Goal: Task Accomplishment & Management: Manage account settings

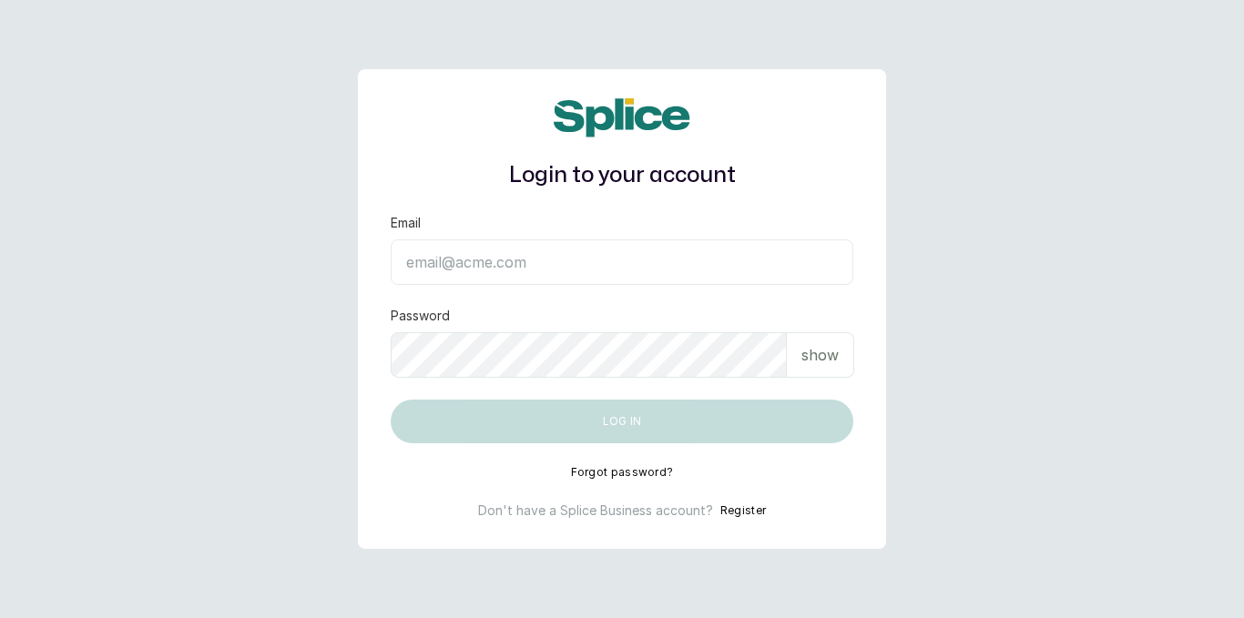
click at [647, 269] on input "Email" at bounding box center [622, 263] width 463 height 46
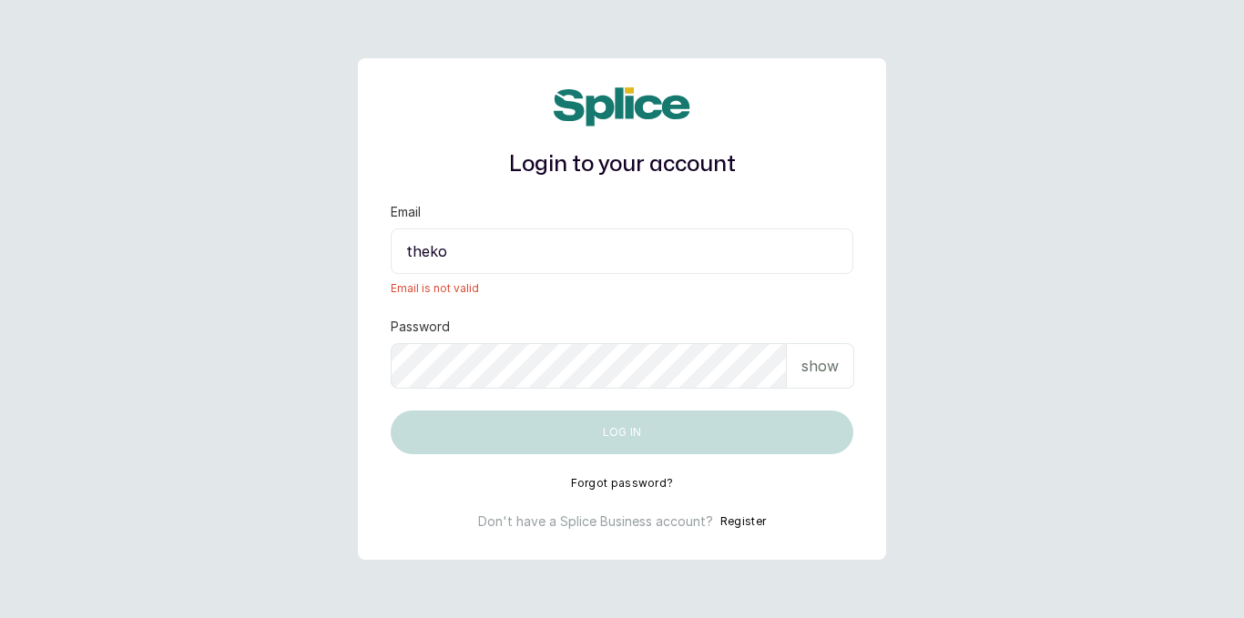
type input "theko"
click at [742, 525] on button "Register" at bounding box center [743, 522] width 46 height 18
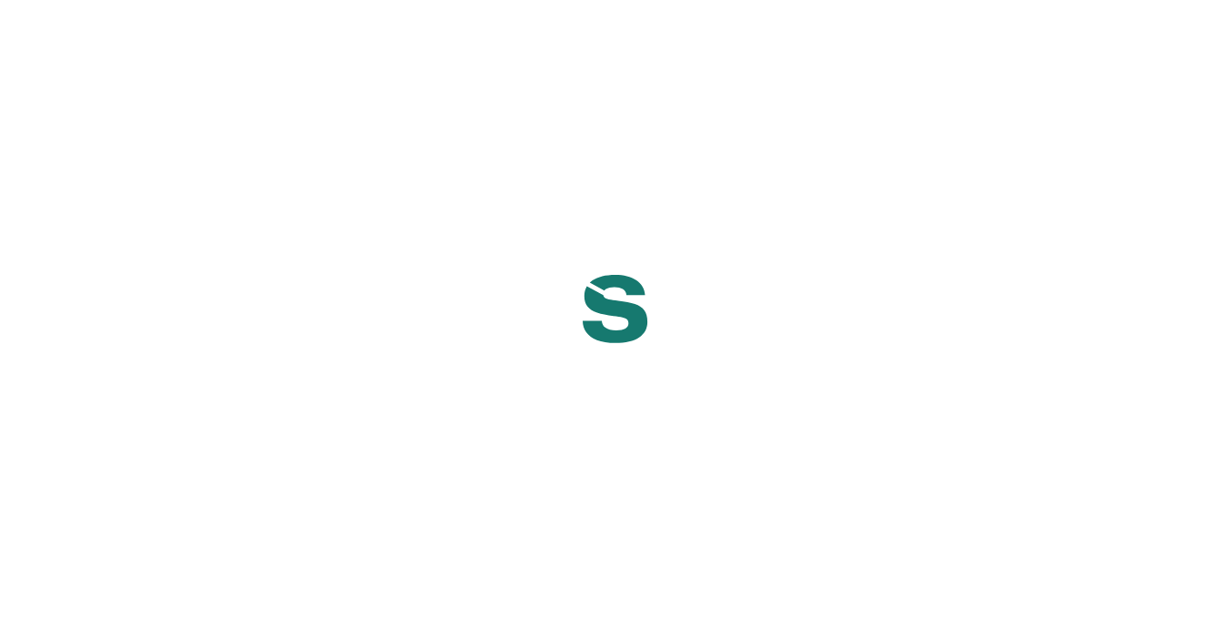
select select "NG"
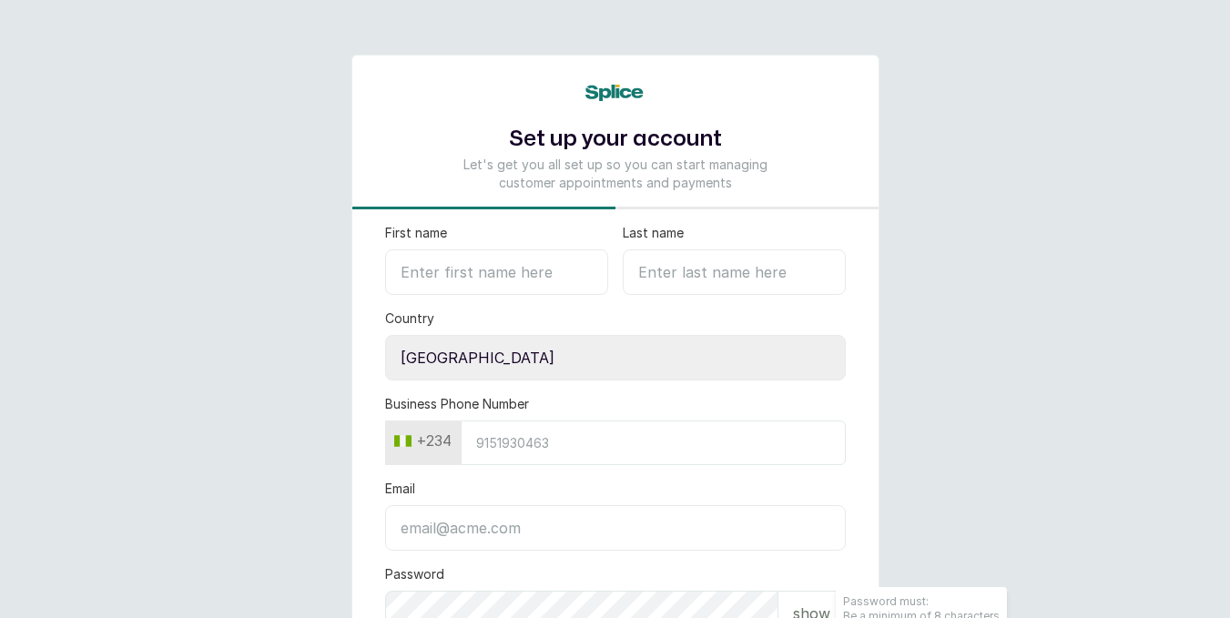
click at [499, 267] on input "First name" at bounding box center [496, 273] width 223 height 46
type input "KOR"
click at [506, 459] on input "Business Phone Number" at bounding box center [653, 443] width 385 height 45
type input "9058228009"
click at [458, 525] on input "Email" at bounding box center [615, 528] width 461 height 46
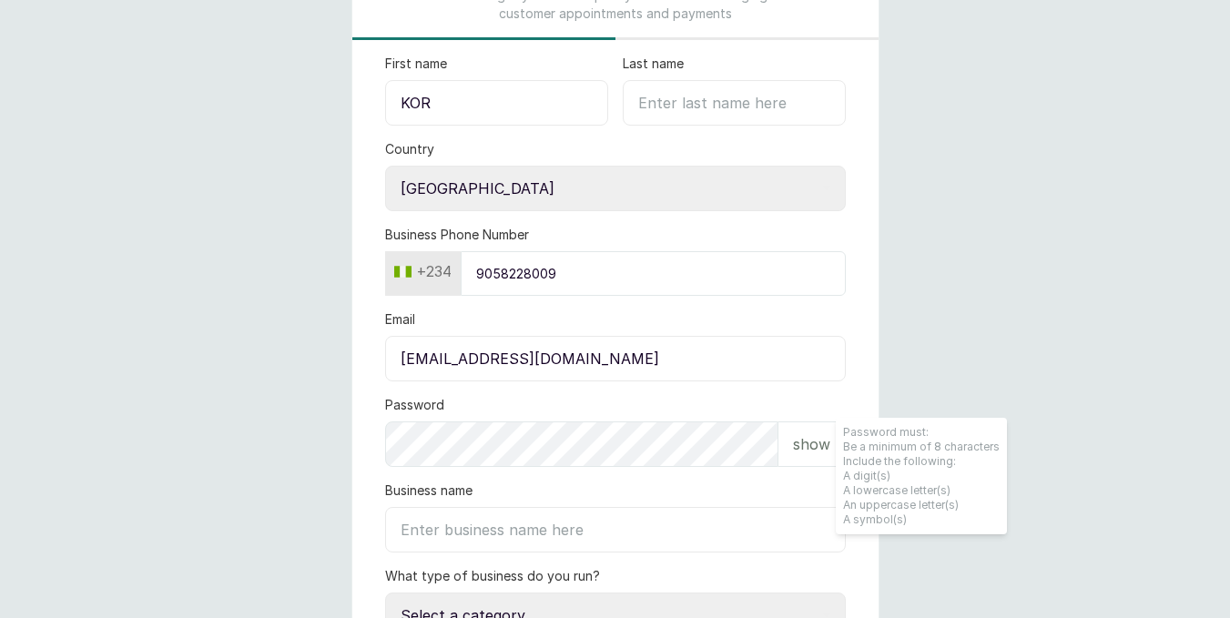
scroll to position [180, 0]
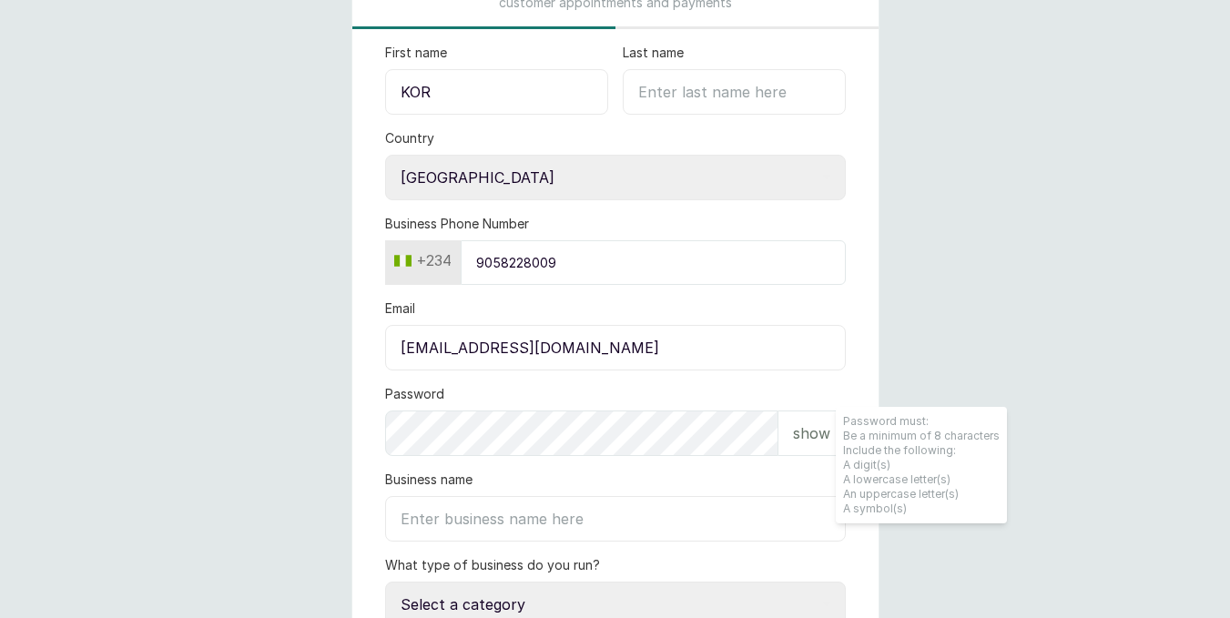
type input "thekorbeauty@gmail.com"
click at [804, 439] on p "show" at bounding box center [811, 434] width 37 height 22
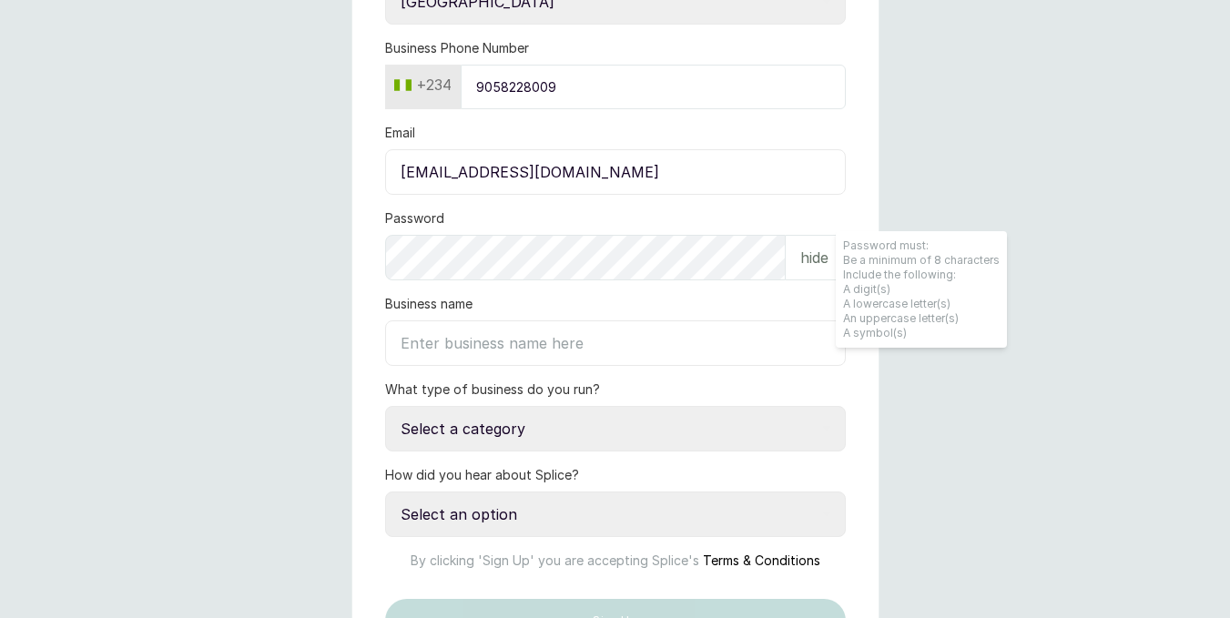
scroll to position [367, 0]
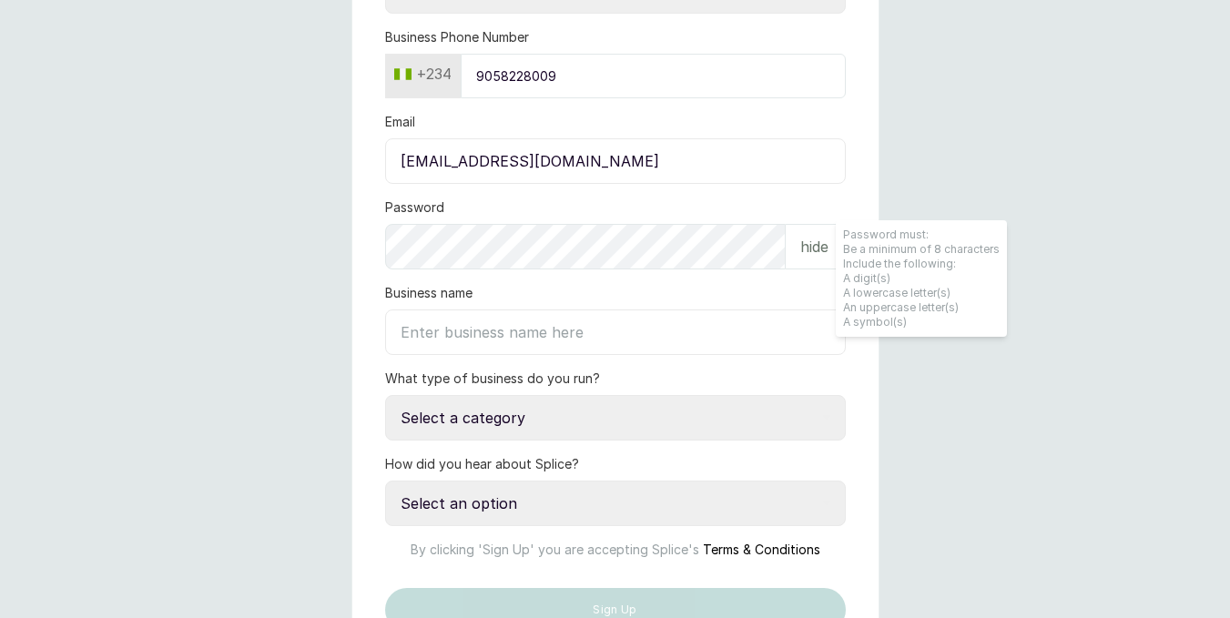
click at [721, 329] on input "Business name" at bounding box center [615, 333] width 461 height 46
type input "k"
type input "KOR. Holistic cO."
click at [669, 427] on select "Select a category I have more than one location I manage a team of beauty profe…" at bounding box center [615, 418] width 461 height 46
select select "independent_professional"
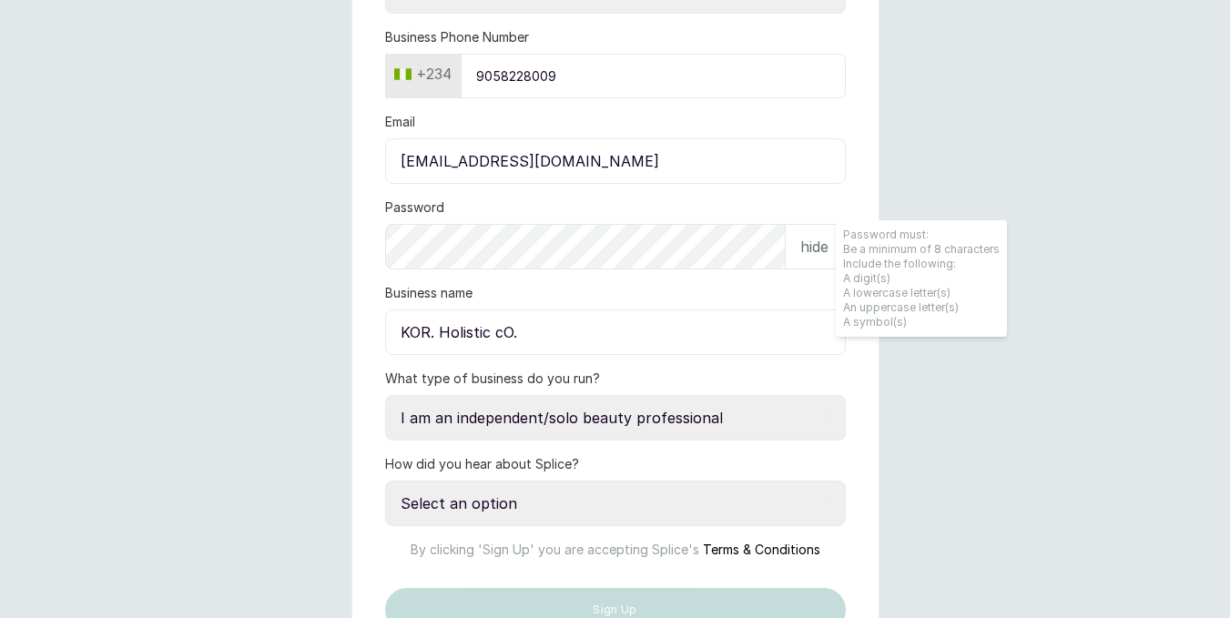
click at [385, 395] on select "Select a category I have more than one location I manage a team of beauty profe…" at bounding box center [615, 418] width 461 height 46
click at [683, 518] on select "Select an option Google search Instagram Facebook LinkedIn Splice Blog I was re…" at bounding box center [615, 504] width 461 height 46
select select "instagram"
click at [385, 481] on select "Select an option Google search Instagram Facebook LinkedIn Splice Blog I was re…" at bounding box center [615, 504] width 461 height 46
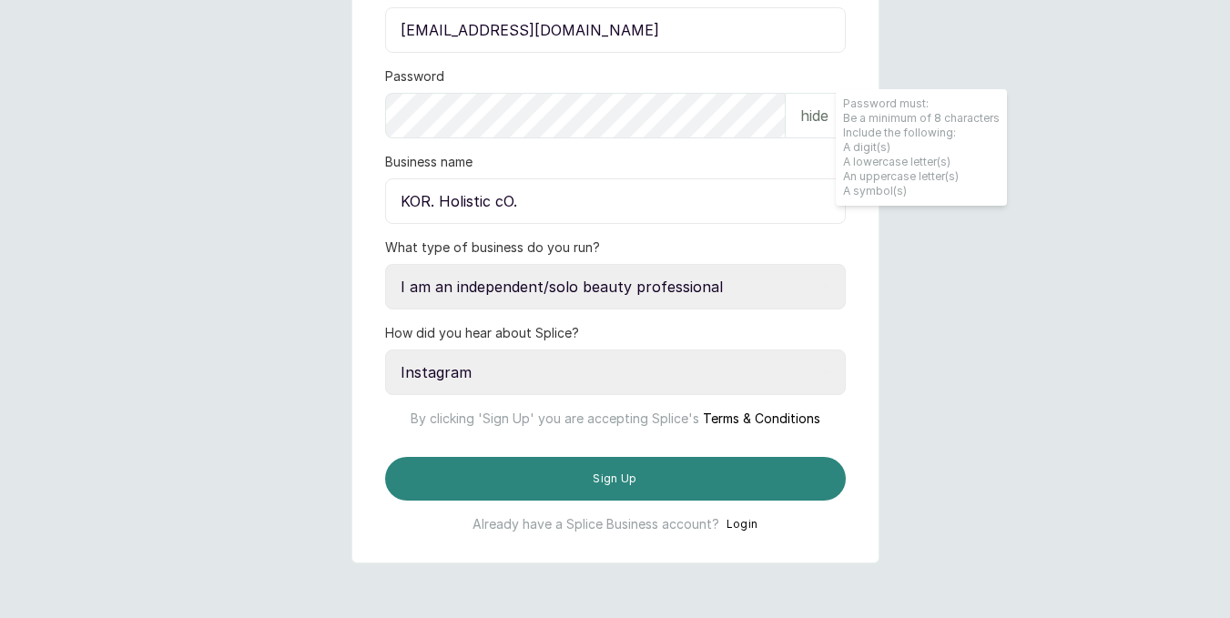
click at [600, 464] on button "Sign Up" at bounding box center [615, 479] width 461 height 44
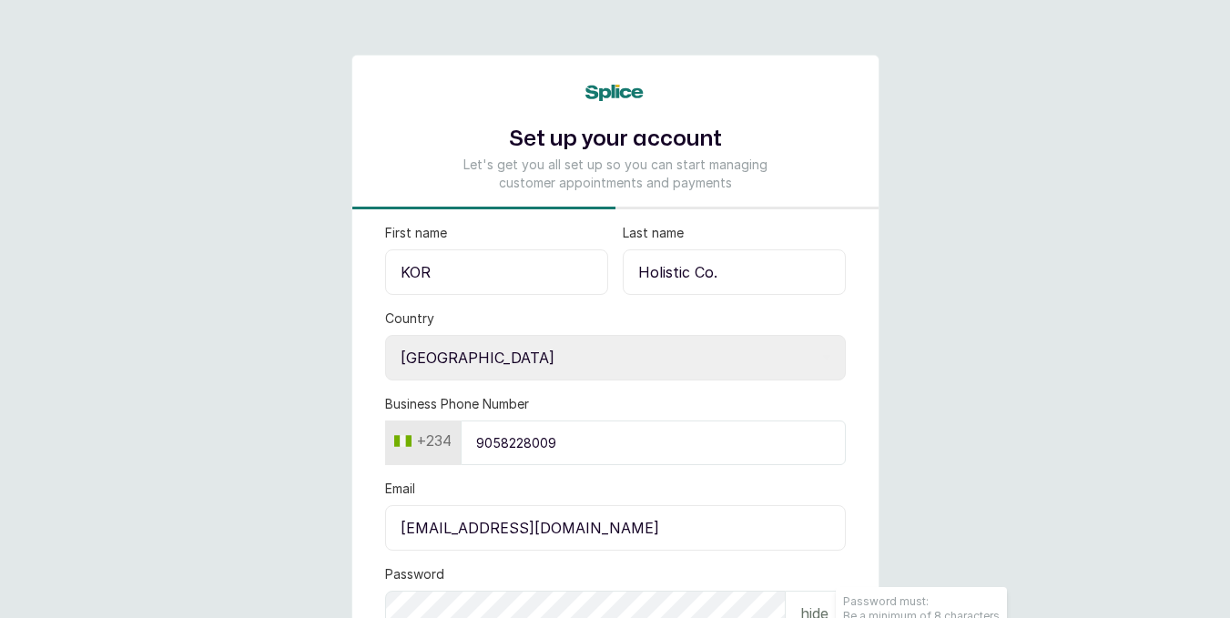
type input "Holistic Co."
click at [553, 267] on input "KOR" at bounding box center [496, 273] width 223 height 46
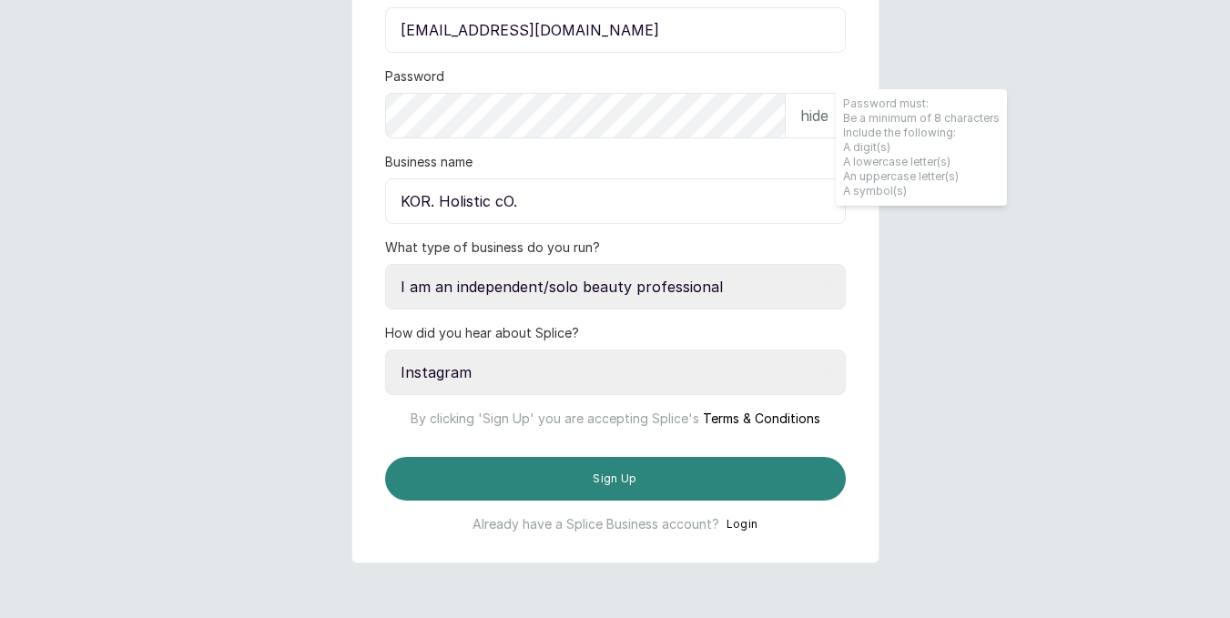
type input "KOR."
click at [733, 501] on button "Sign Up" at bounding box center [615, 479] width 461 height 44
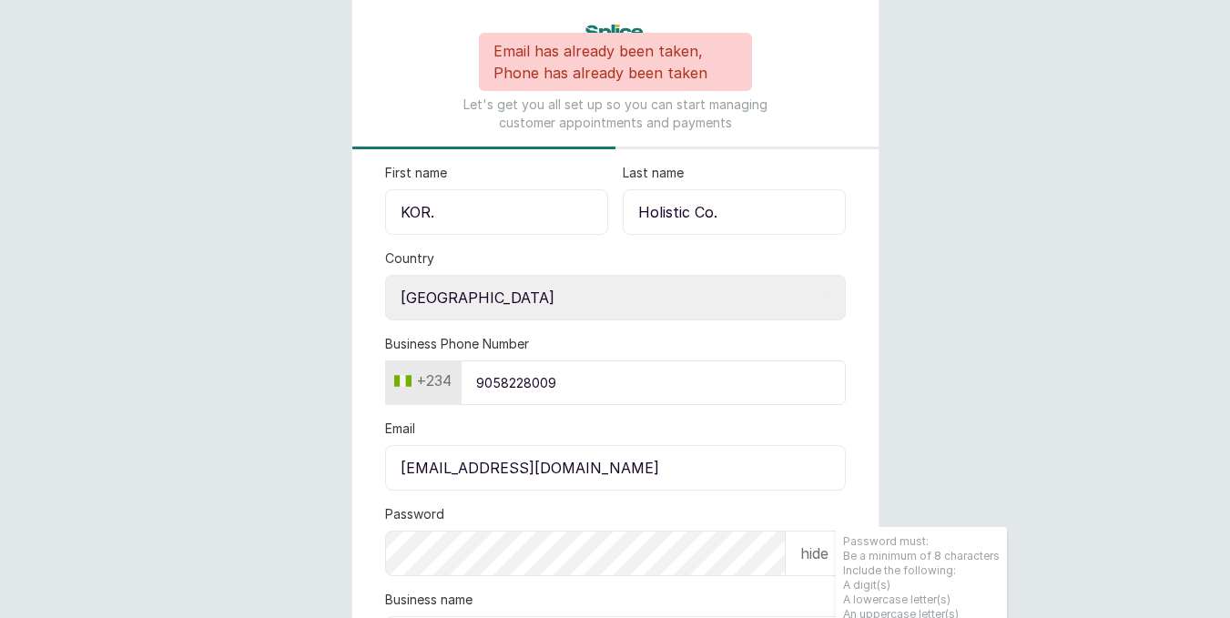
scroll to position [0, 0]
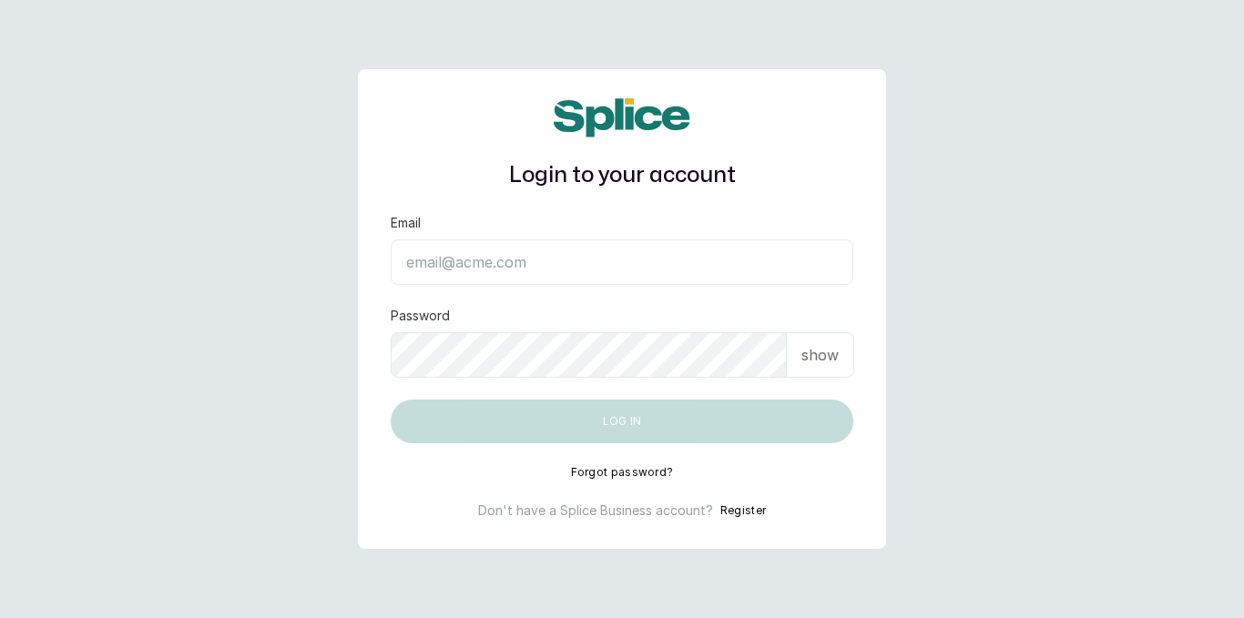
click at [505, 276] on input "Email" at bounding box center [622, 263] width 463 height 46
type input "thekorbeauty@gmail.com"
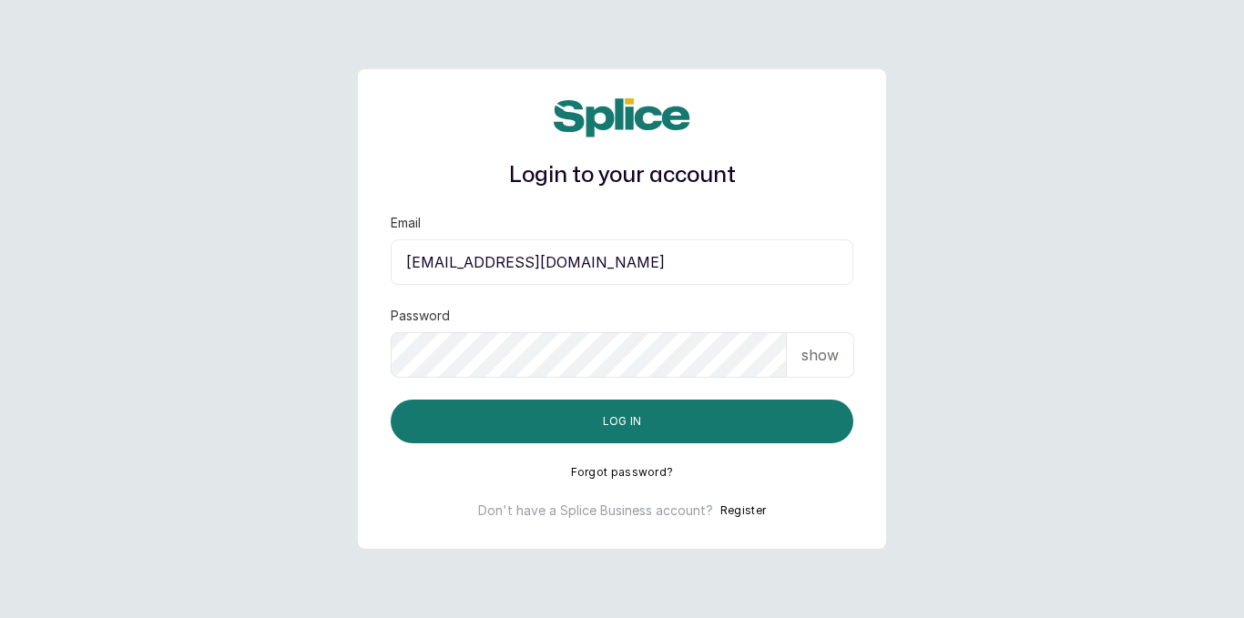
click at [820, 370] on div "show" at bounding box center [820, 355] width 67 height 46
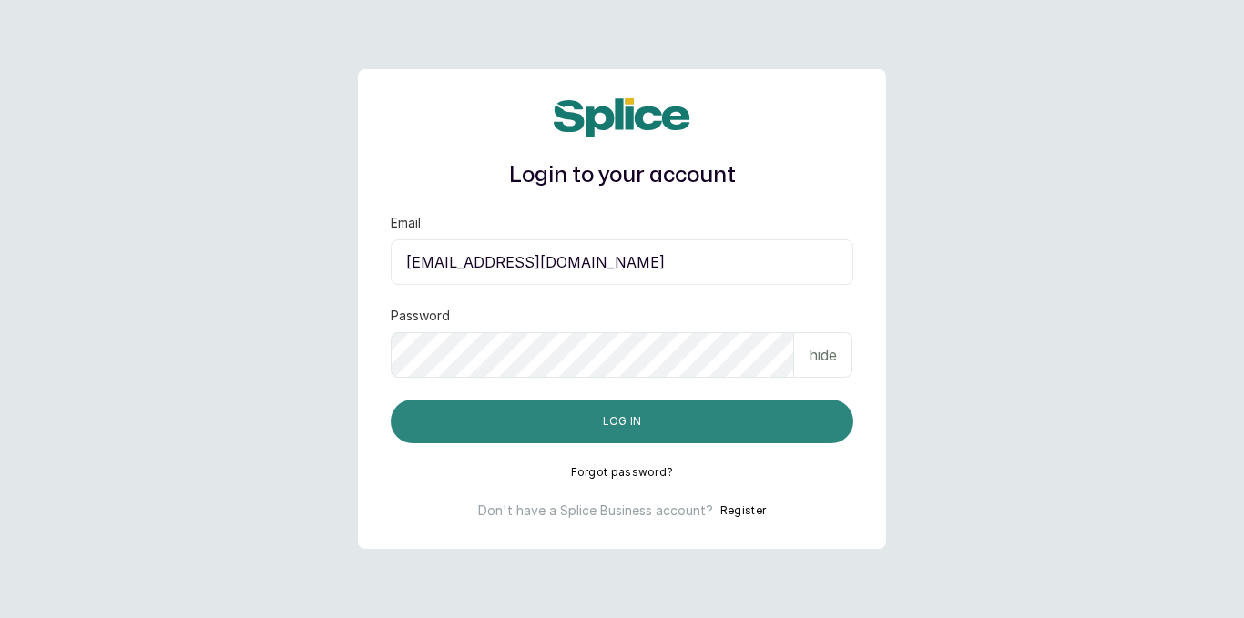
click at [720, 413] on button "Log in" at bounding box center [622, 422] width 463 height 44
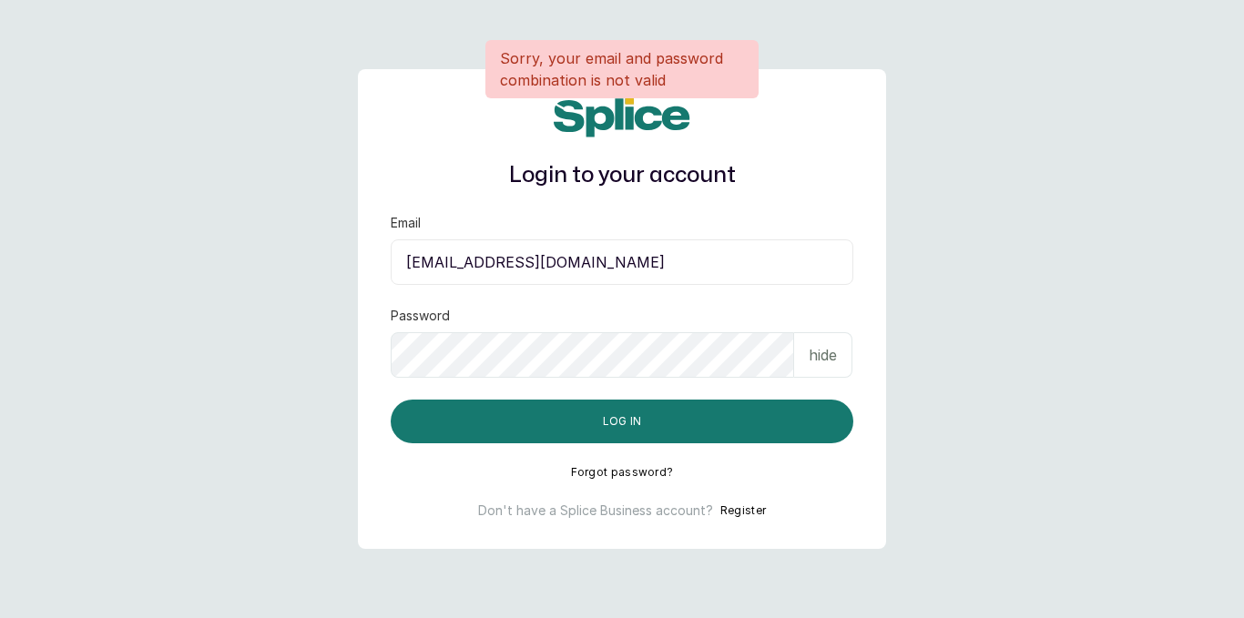
click at [623, 473] on button "Forgot password?" at bounding box center [622, 472] width 103 height 15
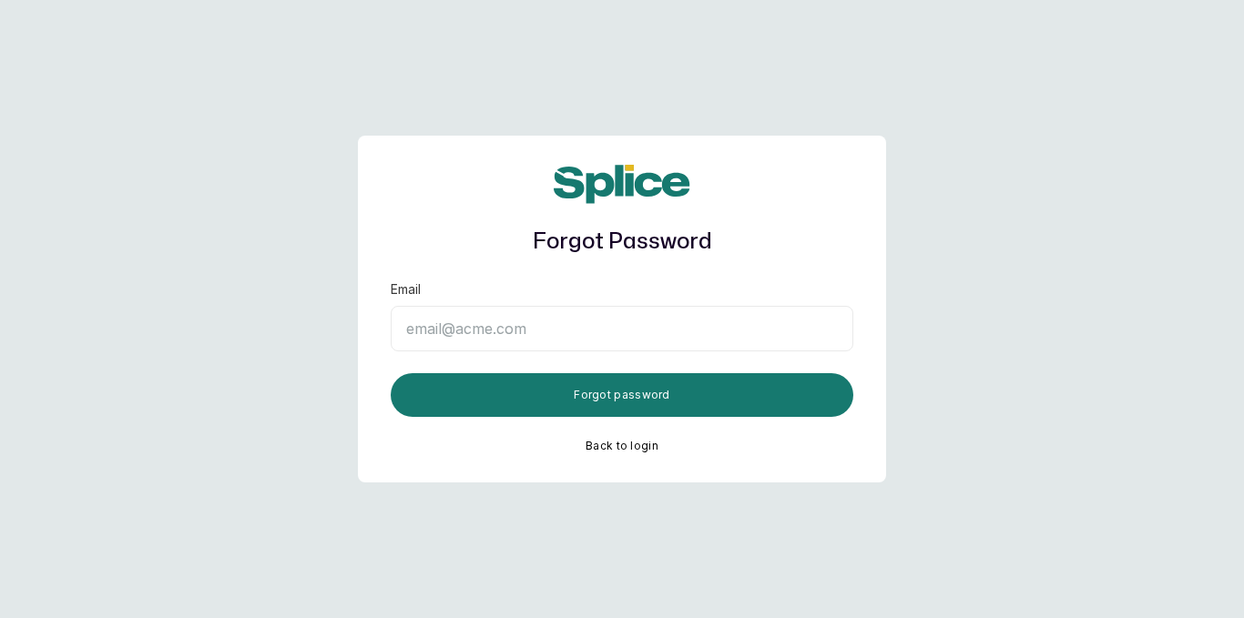
click at [593, 330] on input "Email" at bounding box center [622, 329] width 463 height 46
click at [682, 341] on input "Email" at bounding box center [622, 329] width 463 height 46
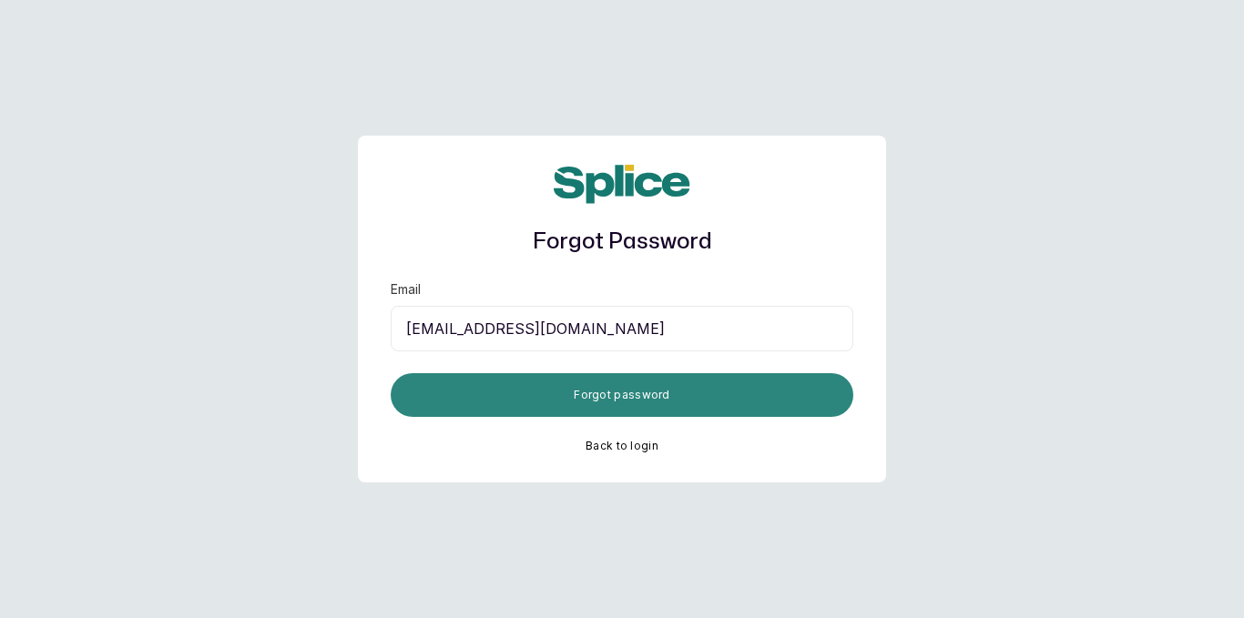
type input "thekorbeauty@gmail.com"
click at [662, 390] on button "Forgot password" at bounding box center [622, 395] width 463 height 44
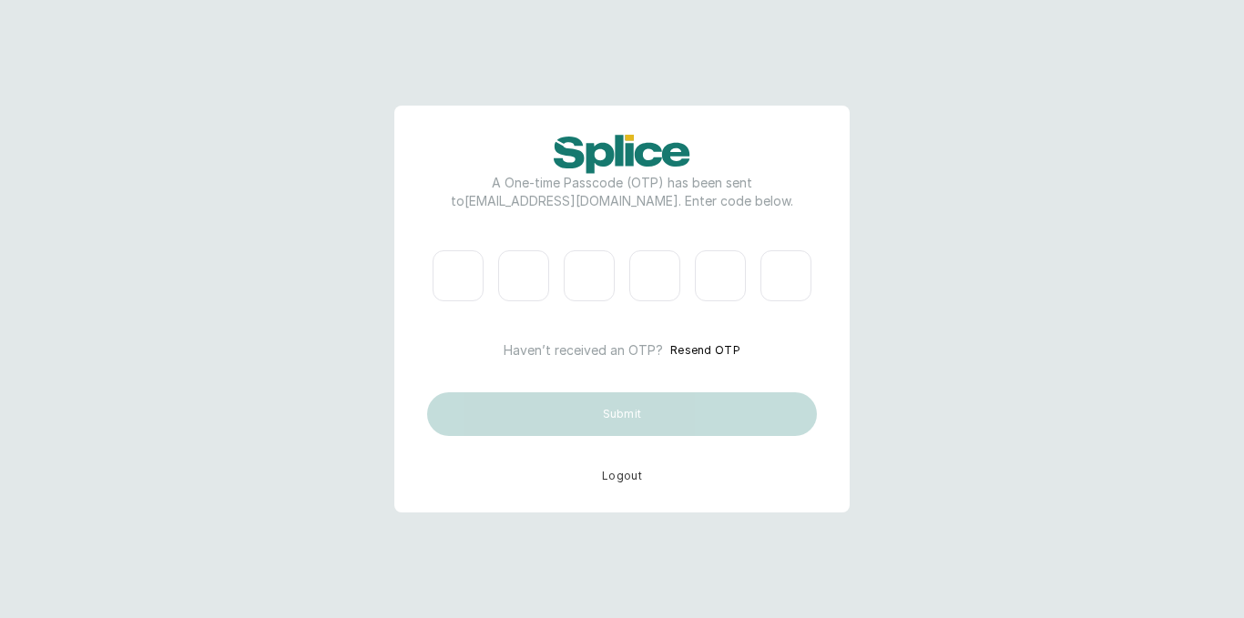
click at [464, 258] on input "Please enter verification code. Digit 1" at bounding box center [458, 275] width 51 height 51
type input "4"
type input "3"
type input "5"
type input "6"
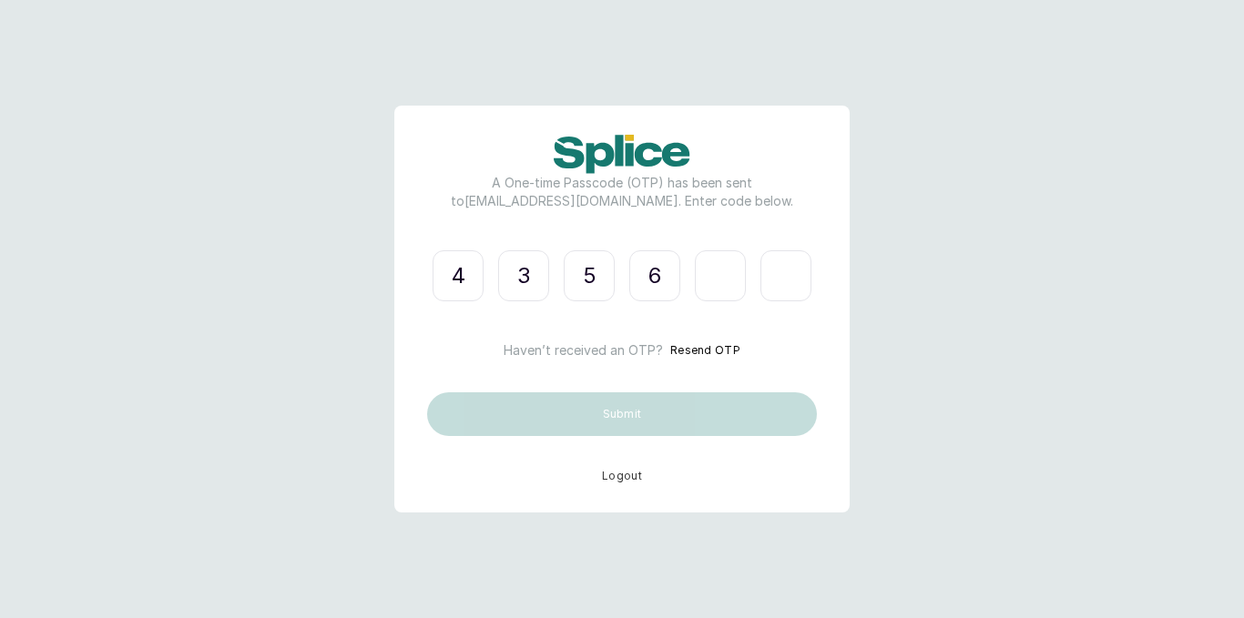
type input "6"
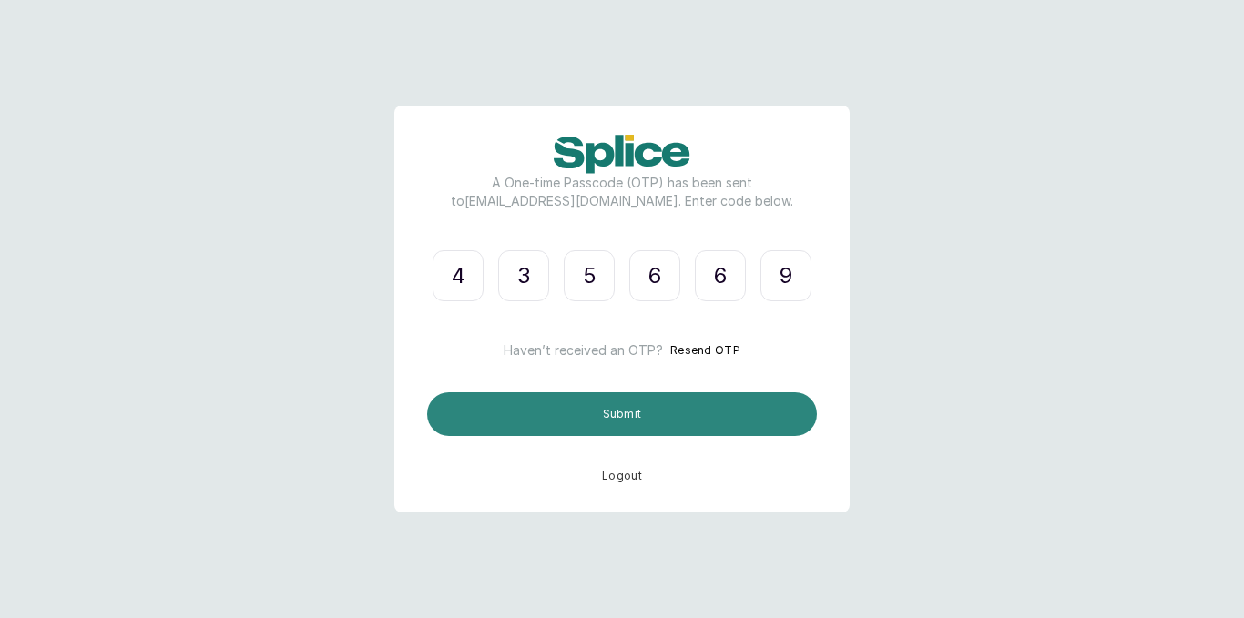
type input "9"
click at [456, 409] on button "Submit" at bounding box center [622, 414] width 390 height 44
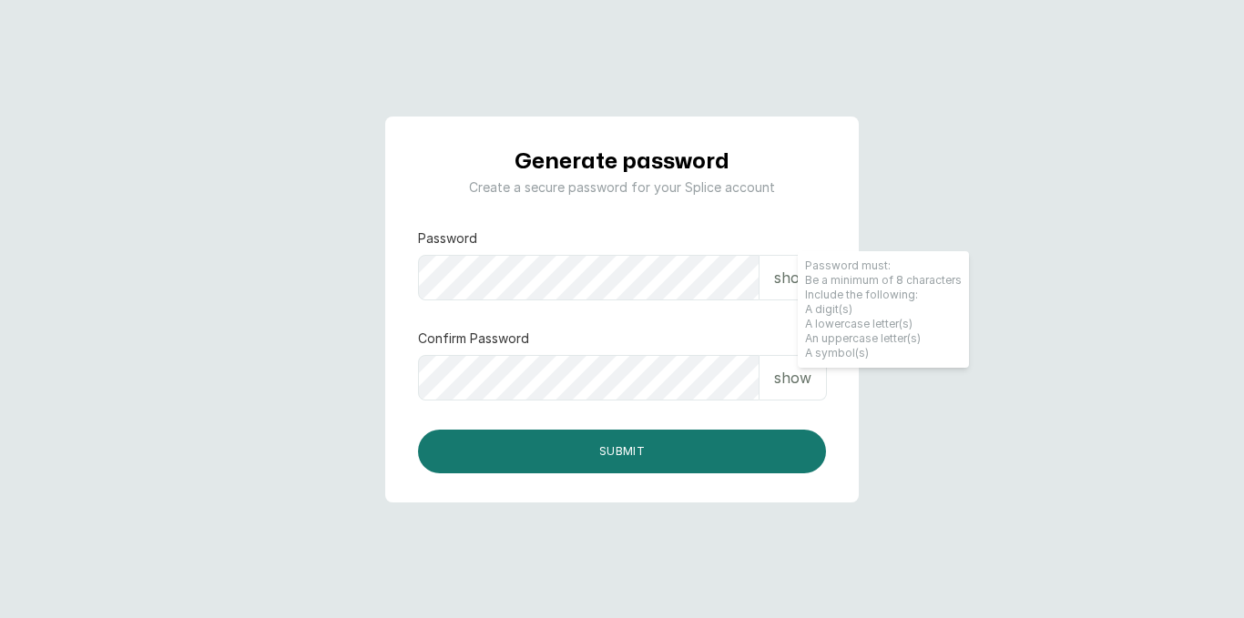
click at [789, 373] on p "show" at bounding box center [792, 378] width 37 height 22
click at [790, 267] on p "show" at bounding box center [792, 278] width 37 height 22
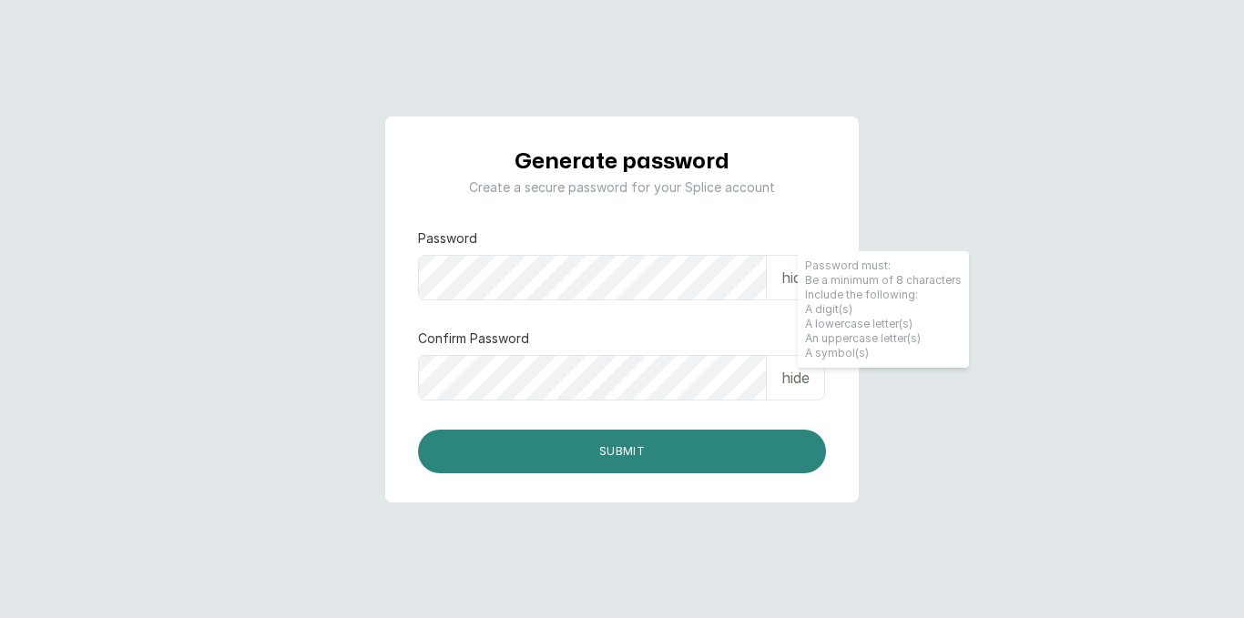
click at [577, 452] on button "Submit" at bounding box center [622, 452] width 408 height 44
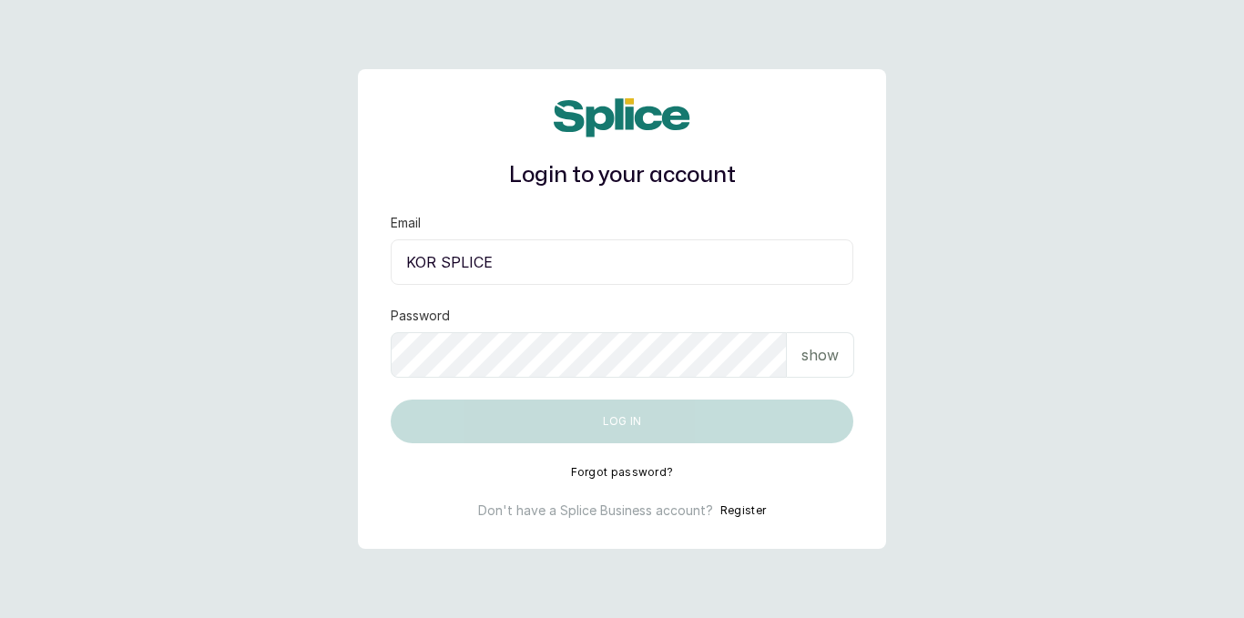
click at [480, 261] on input "KOR SPLICE" at bounding box center [622, 263] width 463 height 46
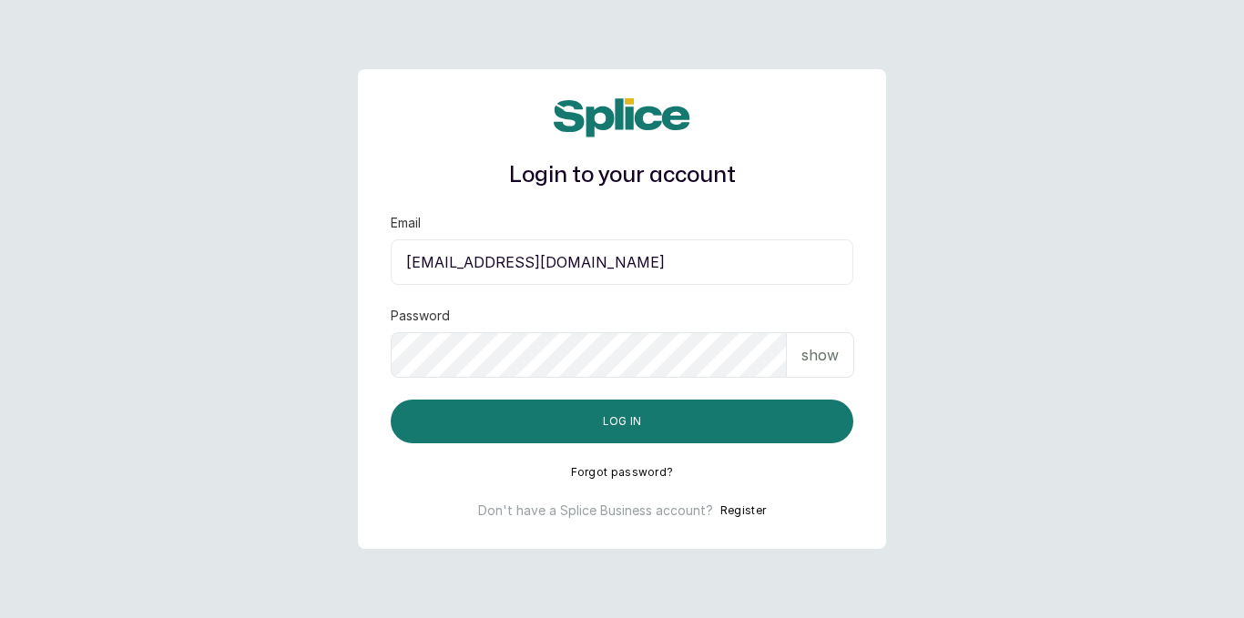
type input "thekorbeauty@gmail.com"
click at [819, 356] on p "show" at bounding box center [819, 355] width 37 height 22
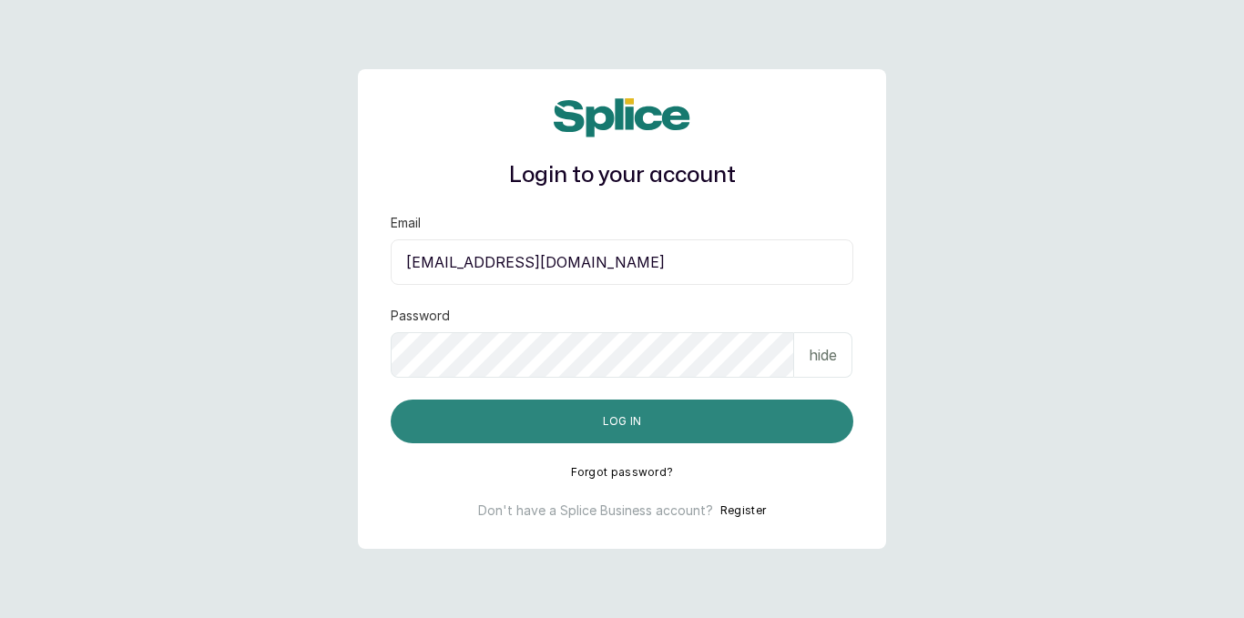
click at [556, 405] on button "Log in" at bounding box center [622, 422] width 463 height 44
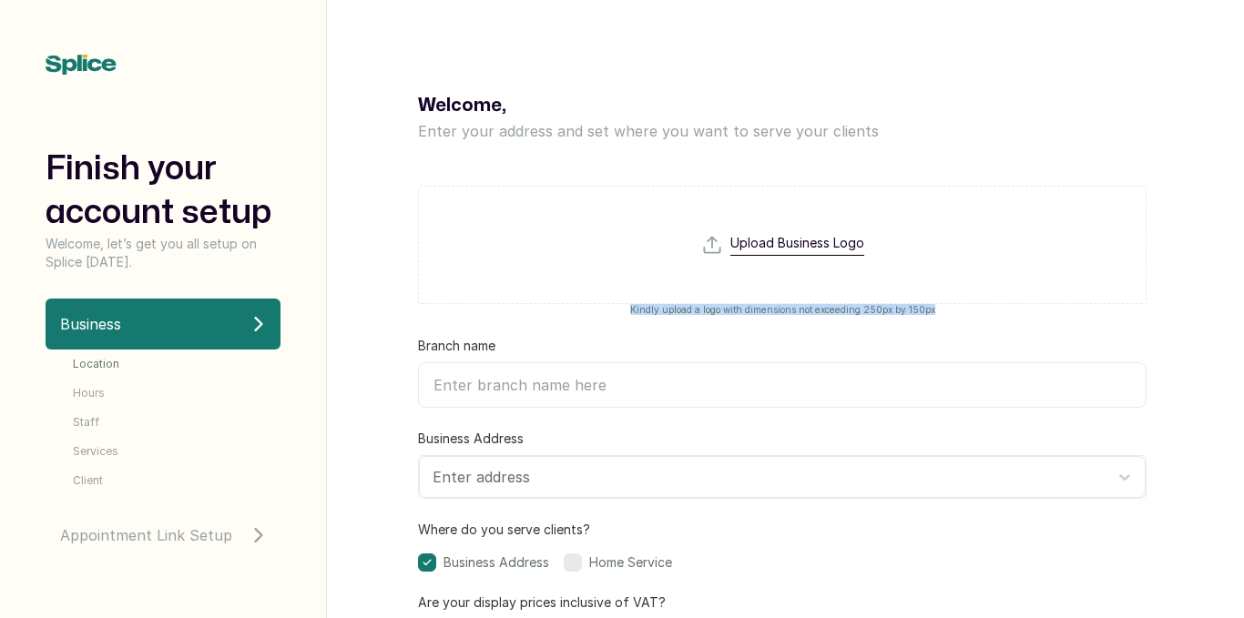
drag, startPoint x: 1243, startPoint y: 287, endPoint x: 1240, endPoint y: 339, distance: 52.0
click at [1240, 339] on div "Welcome, Enter your address and set where you want to serve your clients Upload…" at bounding box center [785, 309] width 918 height 618
click at [1238, 318] on div "Welcome, Enter your address and set where you want to serve your clients Upload…" at bounding box center [782, 309] width 911 height 618
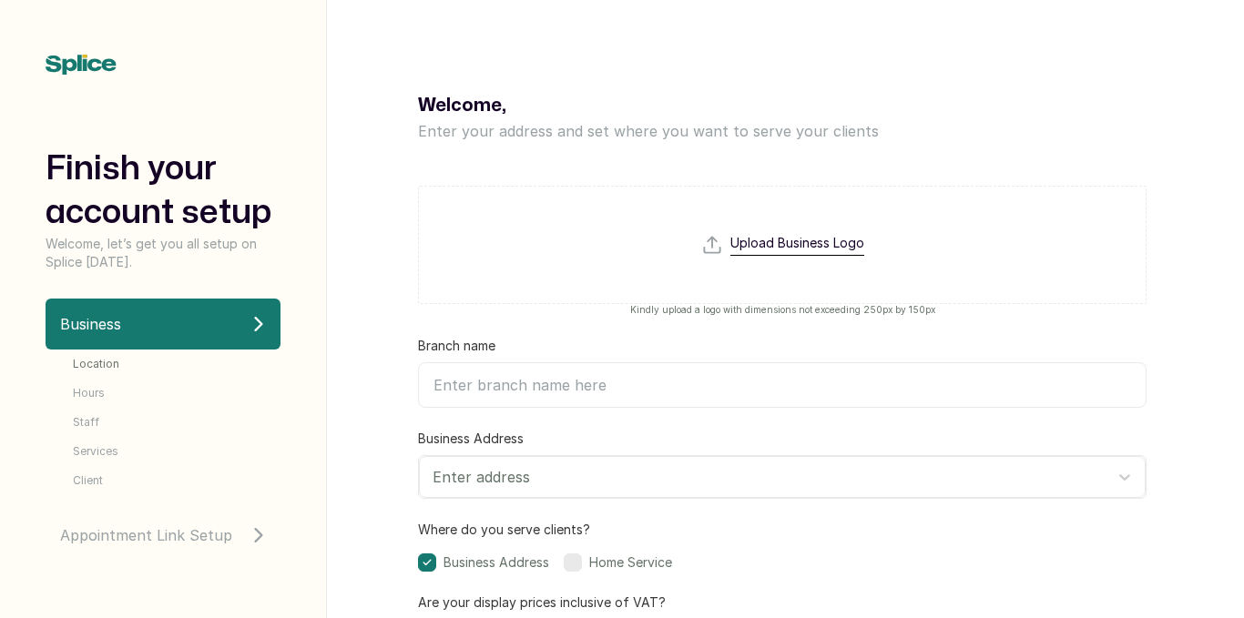
click at [1238, 318] on div "Welcome, Enter your address and set where you want to serve your clients Upload…" at bounding box center [782, 309] width 911 height 618
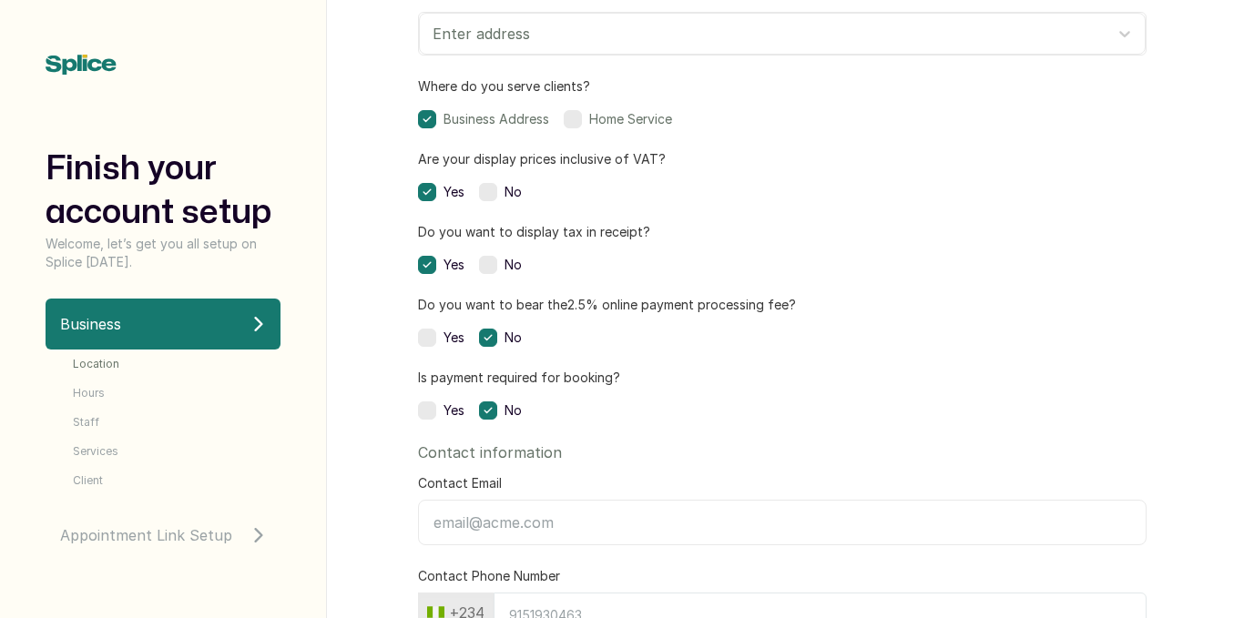
scroll to position [388, 0]
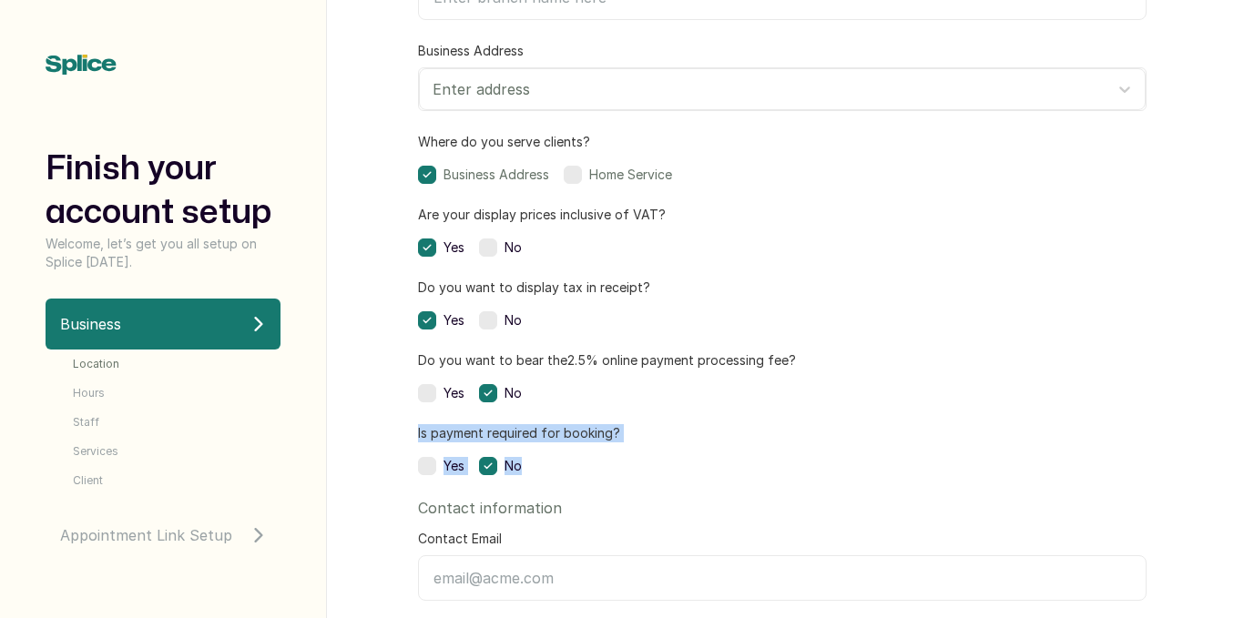
drag, startPoint x: 1239, startPoint y: 437, endPoint x: 1239, endPoint y: 346, distance: 91.1
click at [1239, 346] on div "Welcome, Enter your address and set where you want to serve your clients Upload…" at bounding box center [785, 309] width 918 height 618
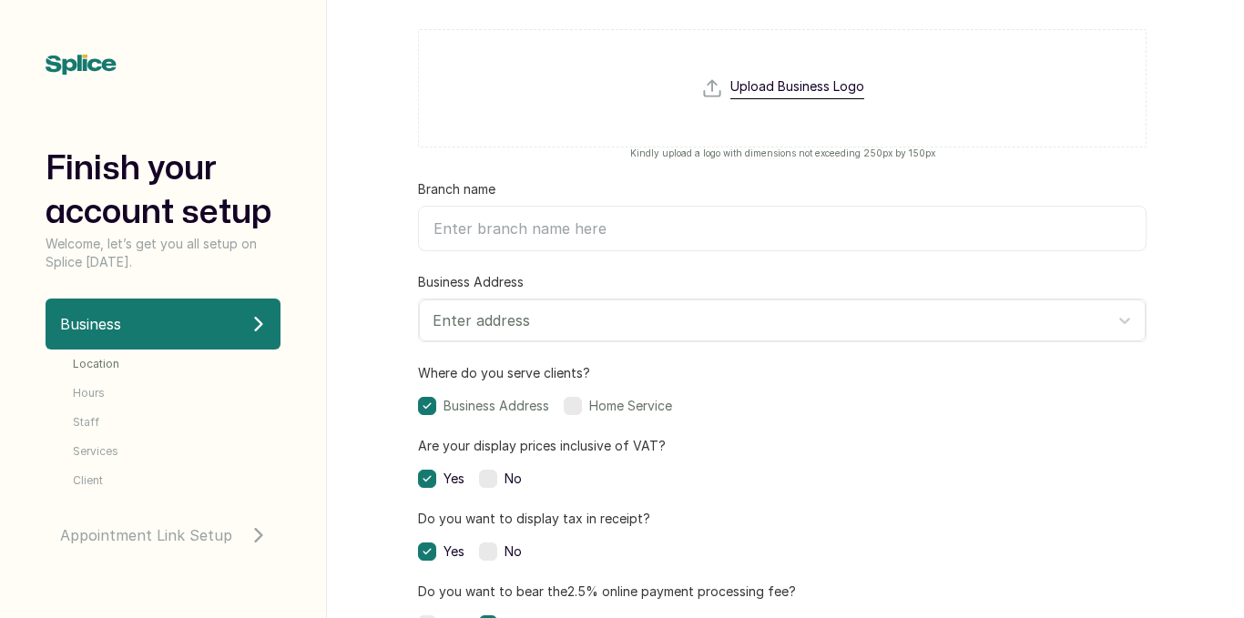
scroll to position [152, 0]
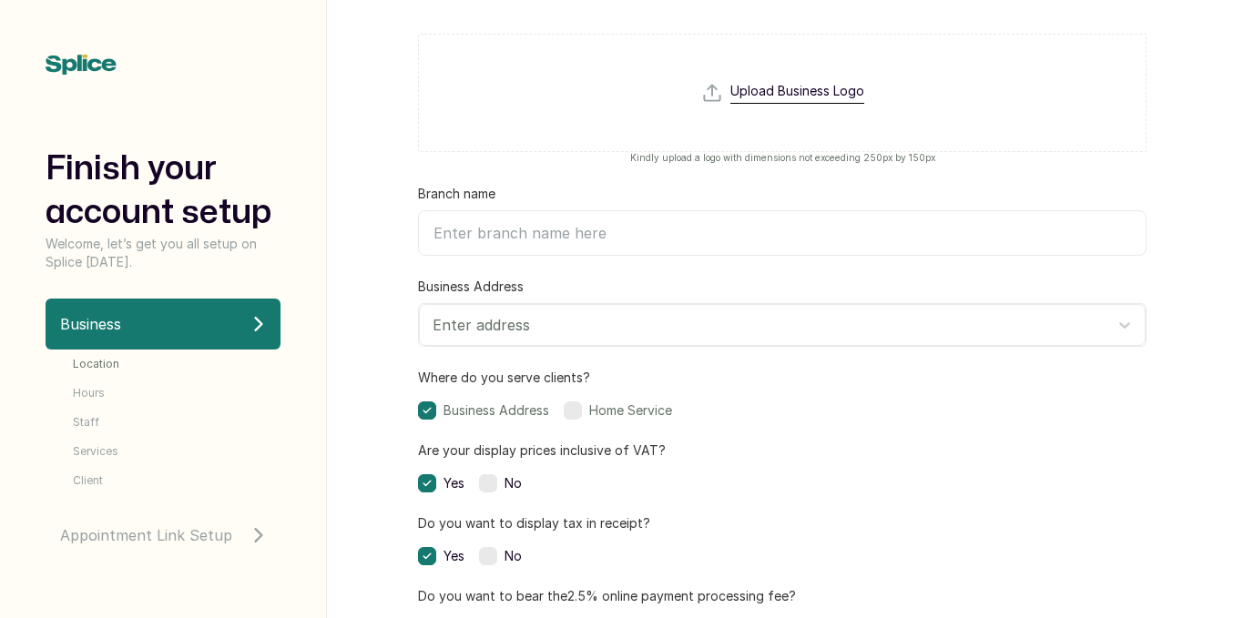
click at [666, 240] on input "Branch name" at bounding box center [782, 233] width 729 height 46
type input "KOR. Holistic Company"
click at [618, 327] on div at bounding box center [766, 325] width 667 height 24
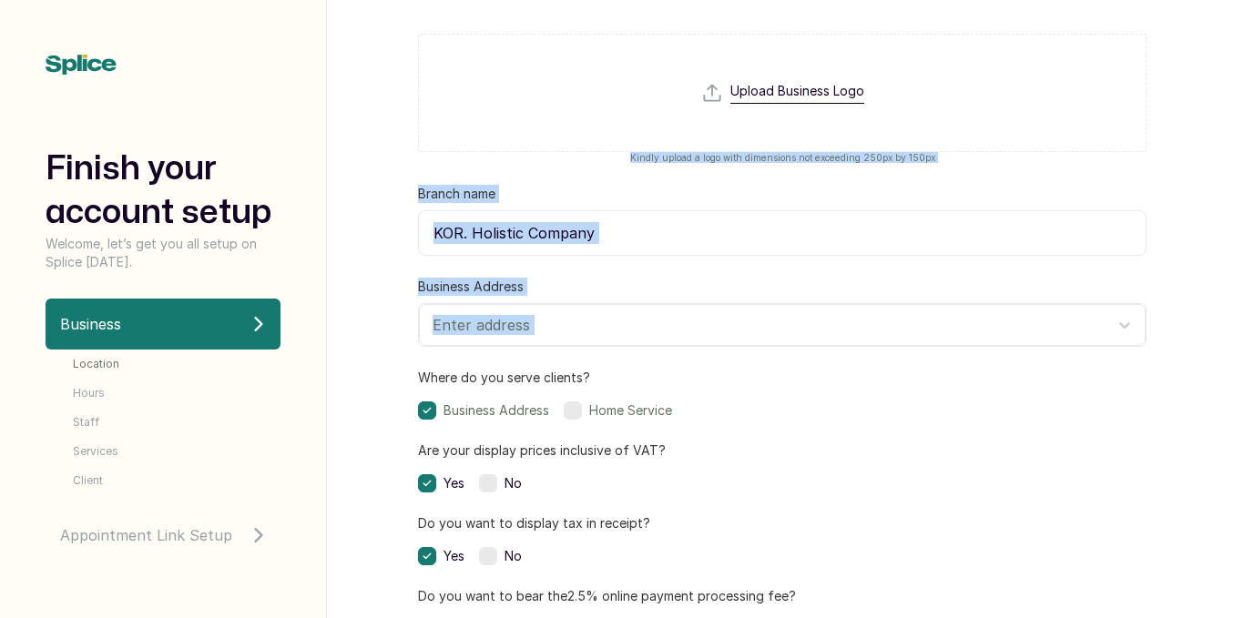
drag, startPoint x: 1243, startPoint y: 151, endPoint x: 1229, endPoint y: 297, distance: 146.3
click at [1229, 297] on div "Welcome, Enter your address and set where you want to serve your clients Upload…" at bounding box center [785, 309] width 918 height 618
click at [1173, 273] on div "Welcome, Enter your address and set where you want to serve your clients Upload…" at bounding box center [782, 309] width 911 height 618
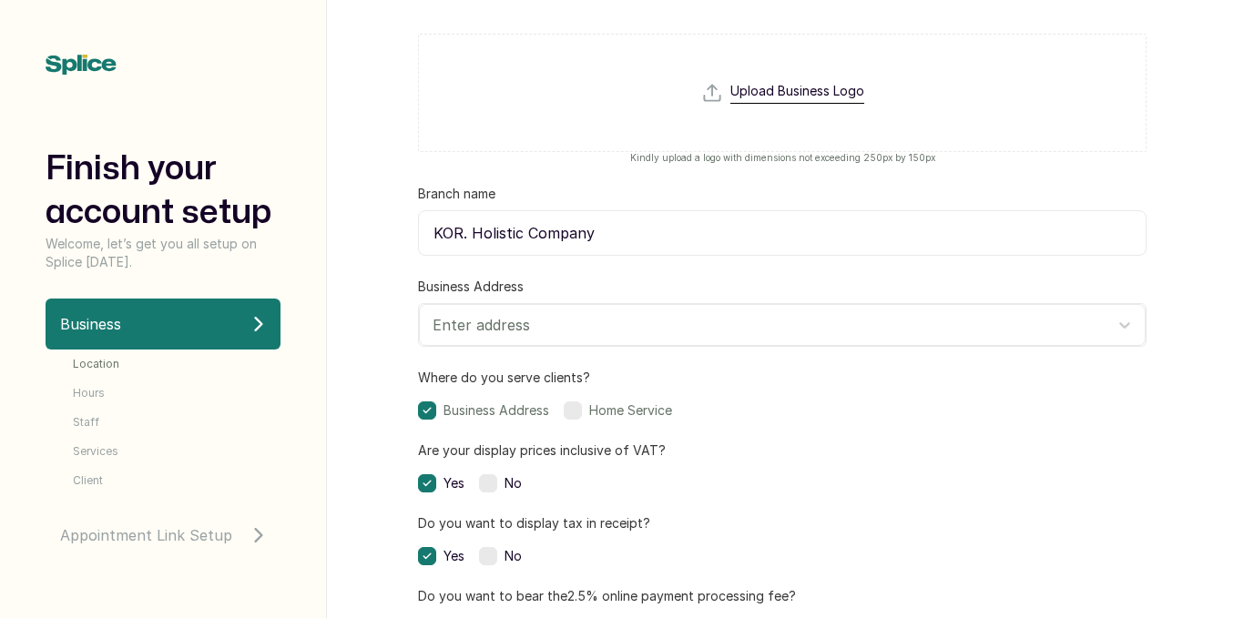
scroll to position [253, 0]
